Goal: Information Seeking & Learning: Learn about a topic

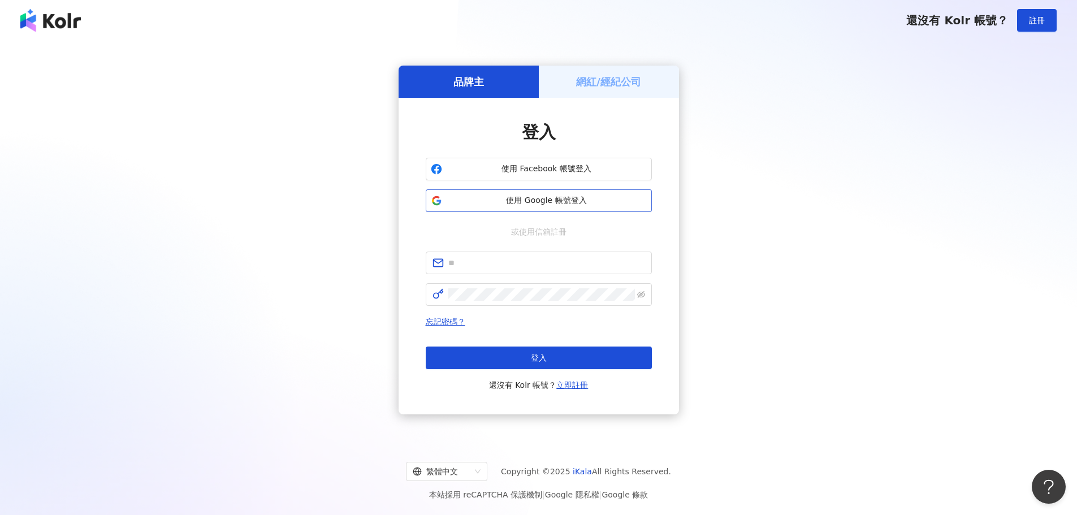
click at [595, 195] on button "使用 Google 帳號登入" at bounding box center [539, 200] width 226 height 23
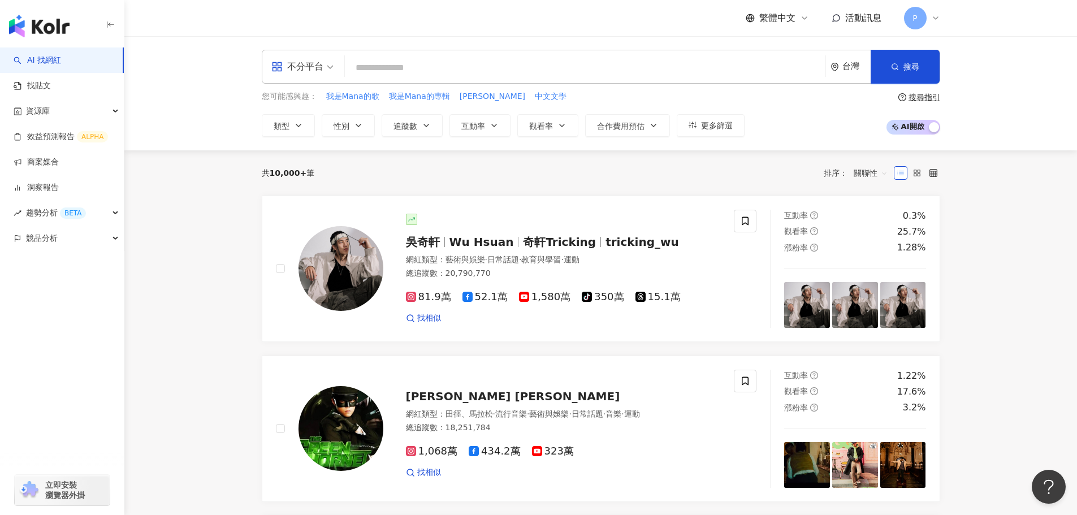
click at [375, 70] on input "search" at bounding box center [585, 67] width 472 height 21
type input "*"
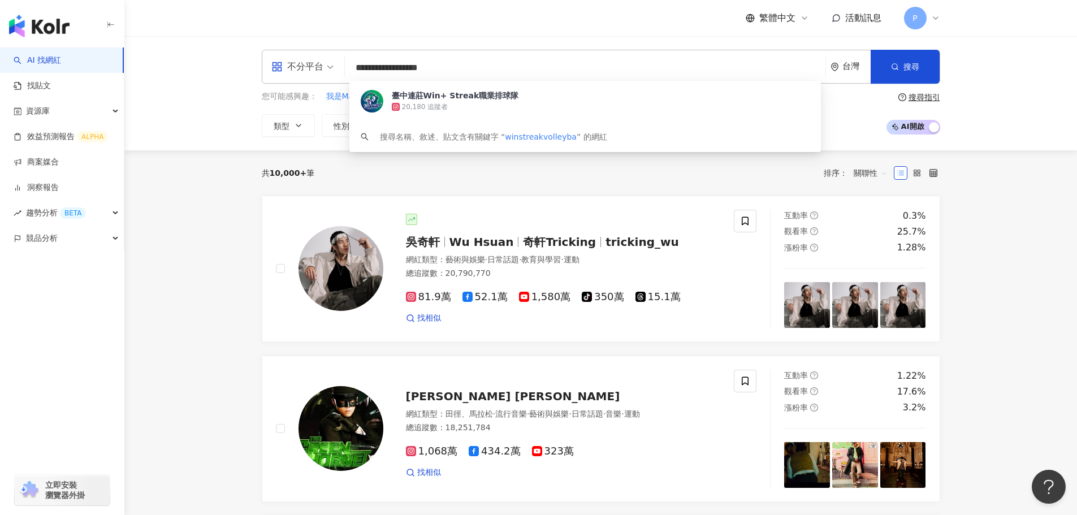
type input "**********"
click at [472, 106] on div "20,180 追蹤者" at bounding box center [601, 106] width 418 height 11
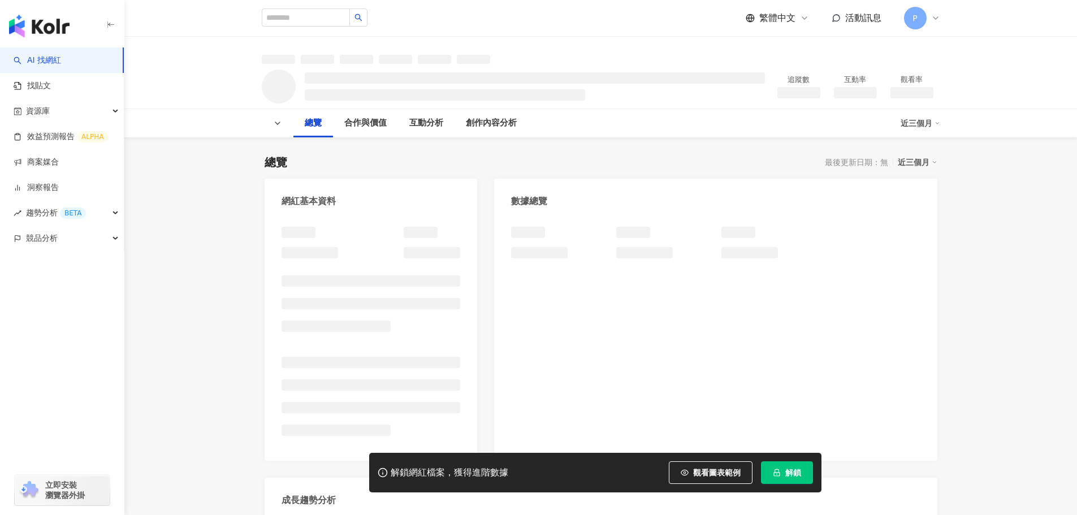
scroll to position [52, 0]
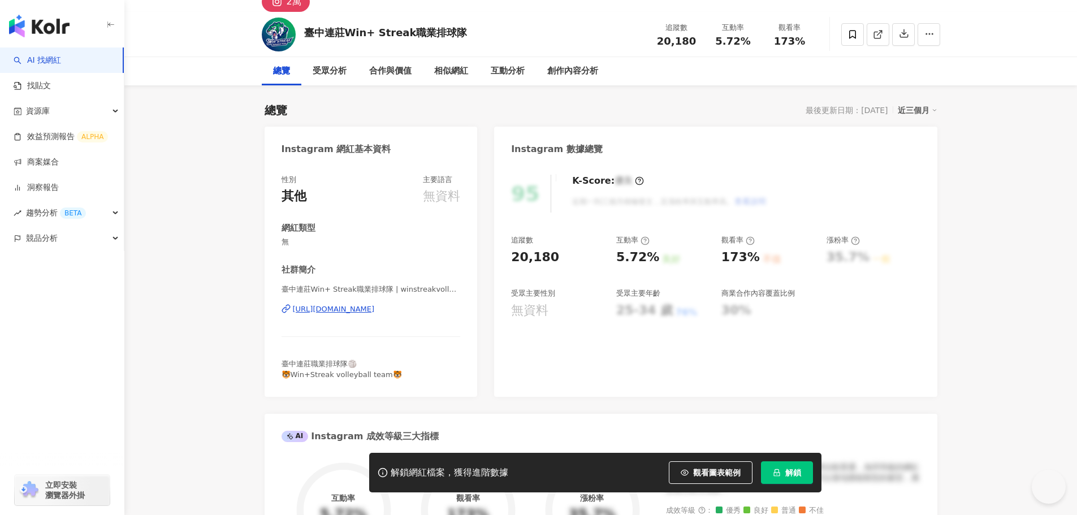
click at [800, 477] on span "解鎖" at bounding box center [793, 472] width 16 height 9
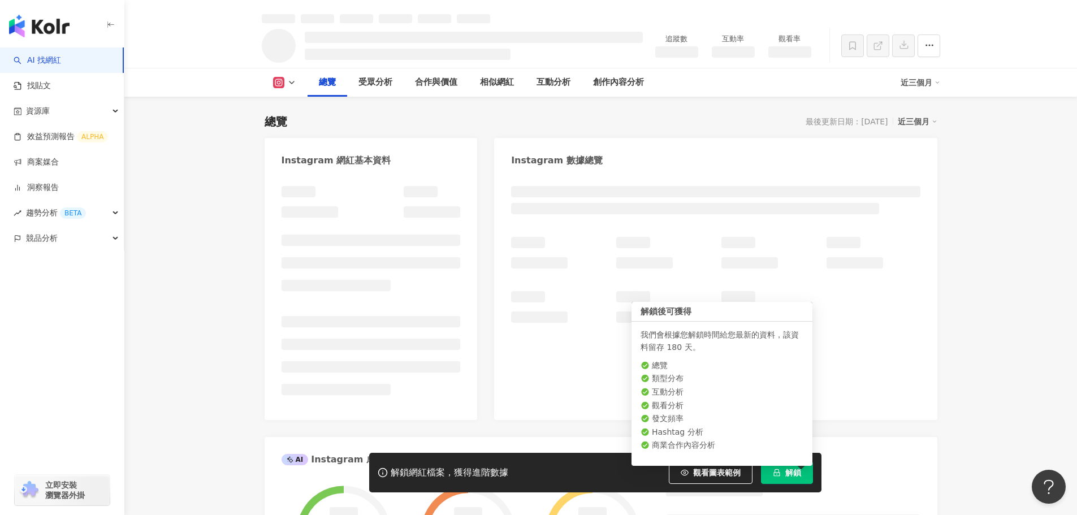
scroll to position [52, 0]
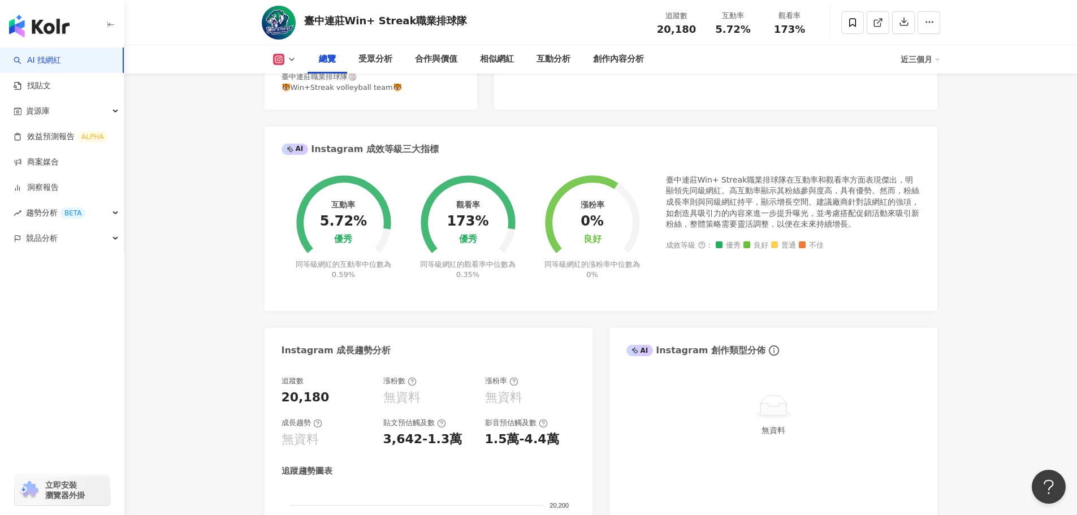
scroll to position [396, 0]
